Goal: Task Accomplishment & Management: Manage account settings

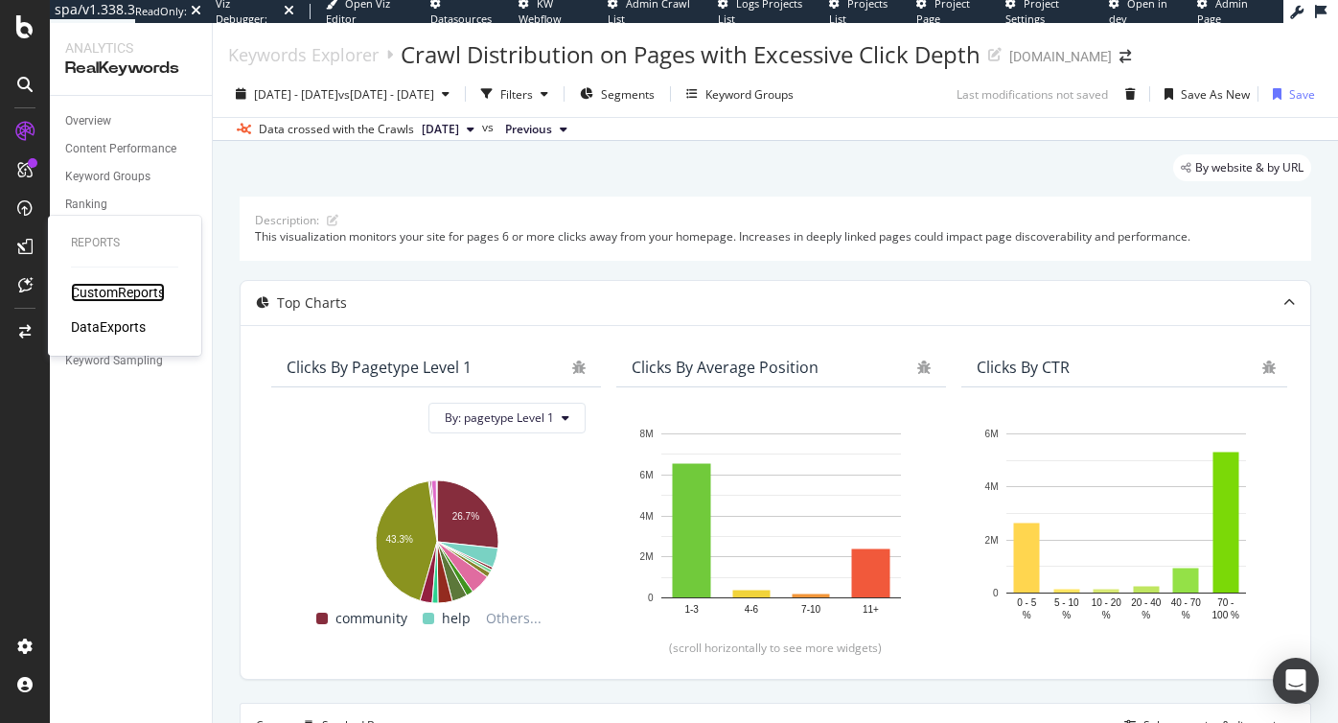
click at [104, 290] on div "CustomReports" at bounding box center [118, 292] width 94 height 19
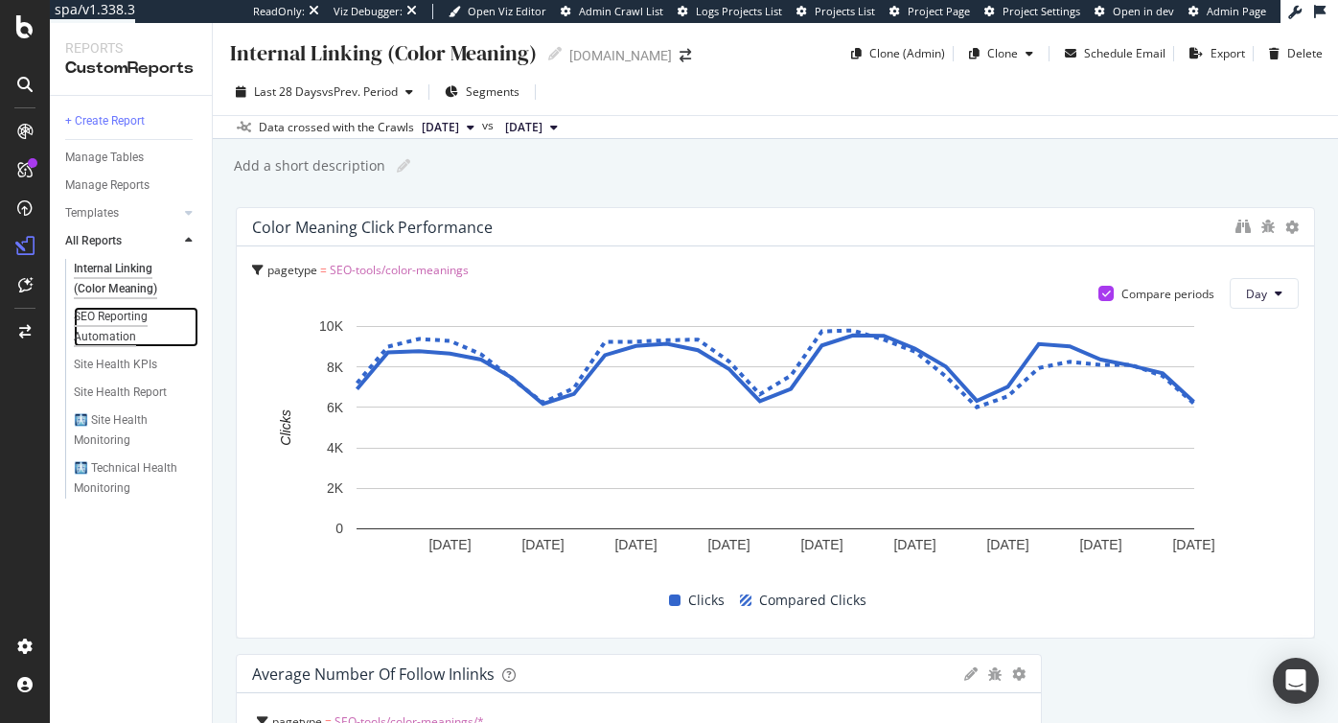
click at [120, 321] on div "SEO Reporting Automation" at bounding box center [128, 327] width 109 height 40
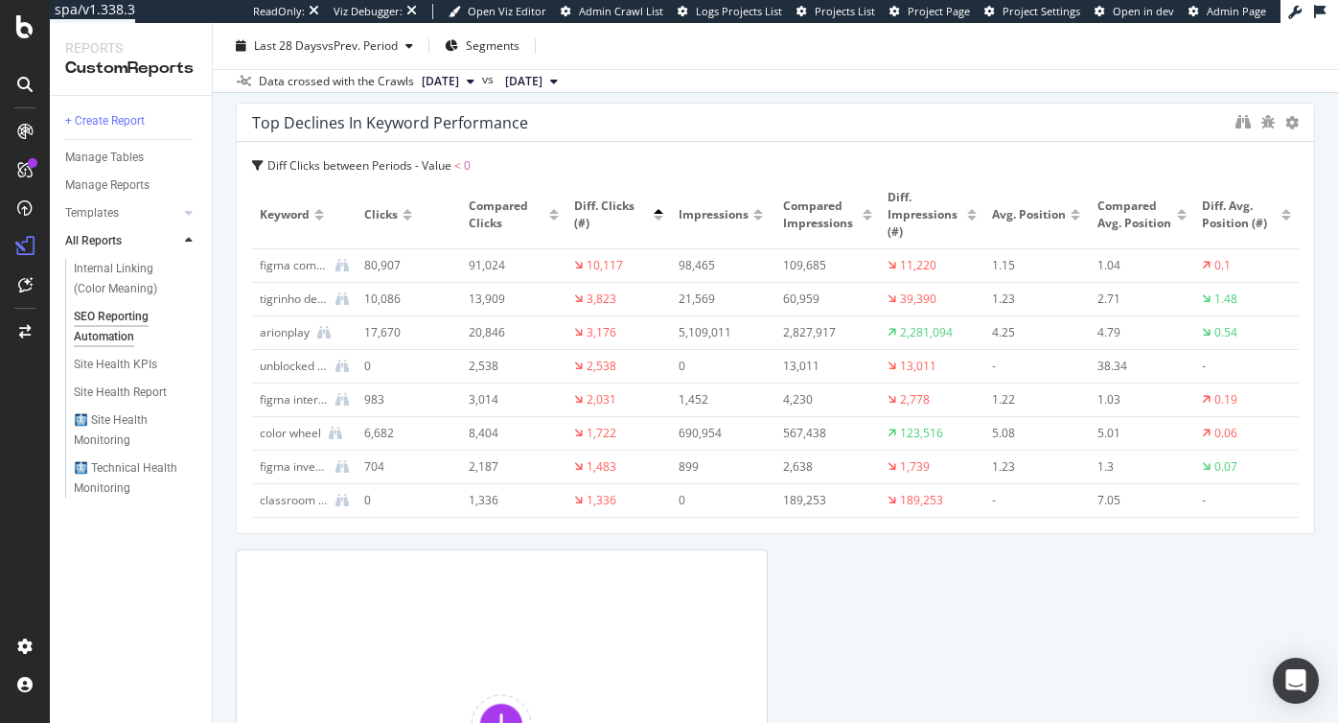
scroll to position [5009, 0]
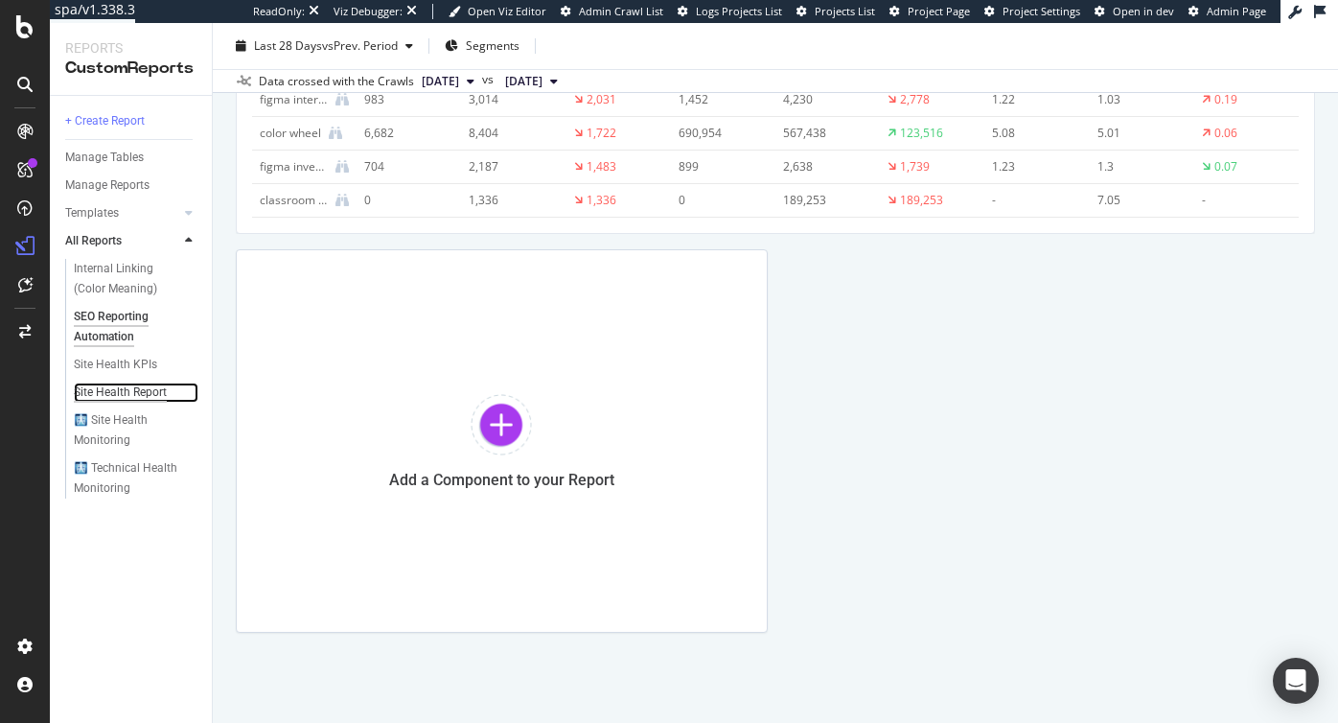
click at [116, 390] on div "Site Health Report" at bounding box center [120, 392] width 93 height 20
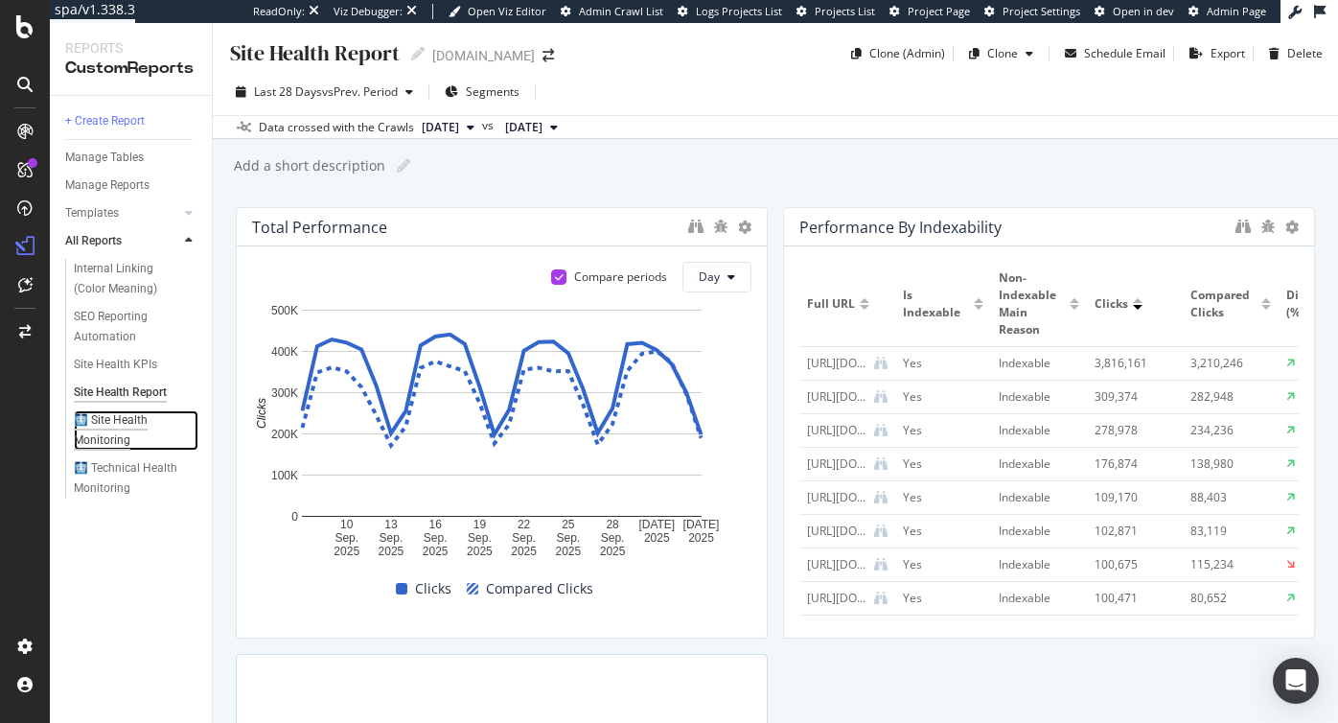
click at [112, 438] on div "🩻 Site Health Monitoring" at bounding box center [128, 430] width 109 height 40
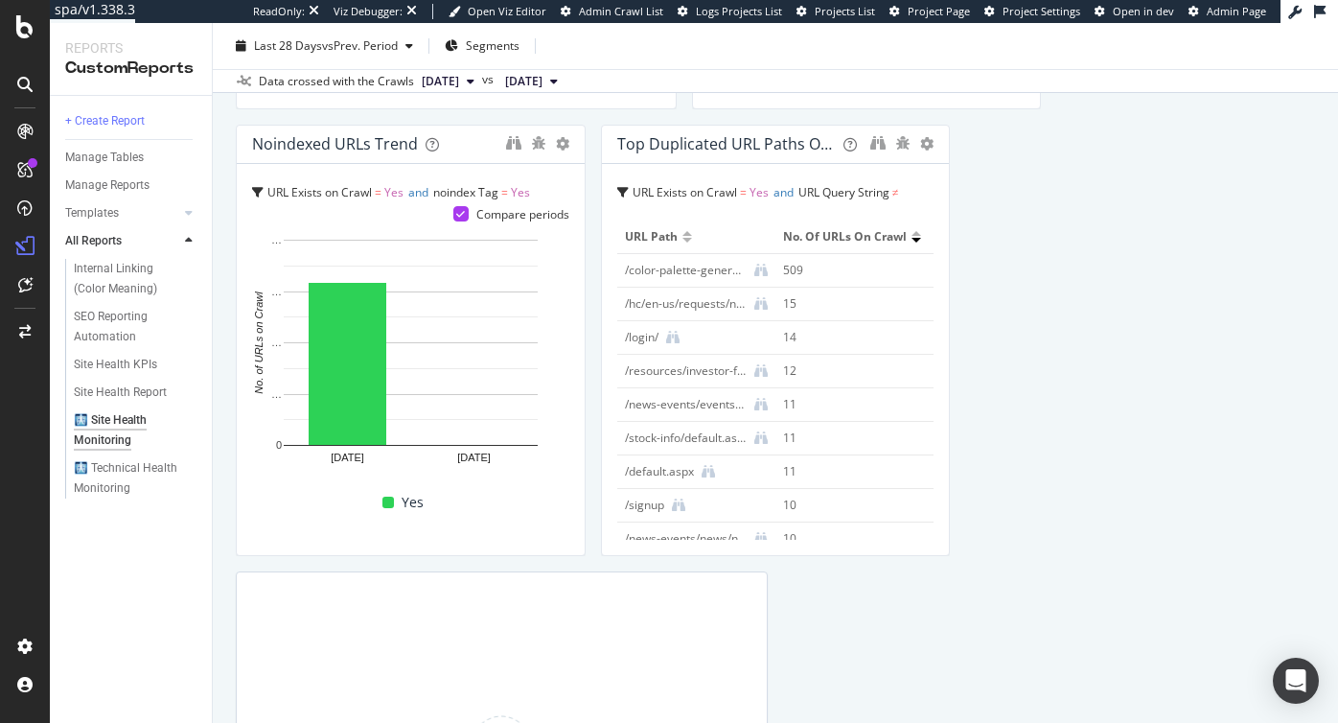
scroll to position [3068, 0]
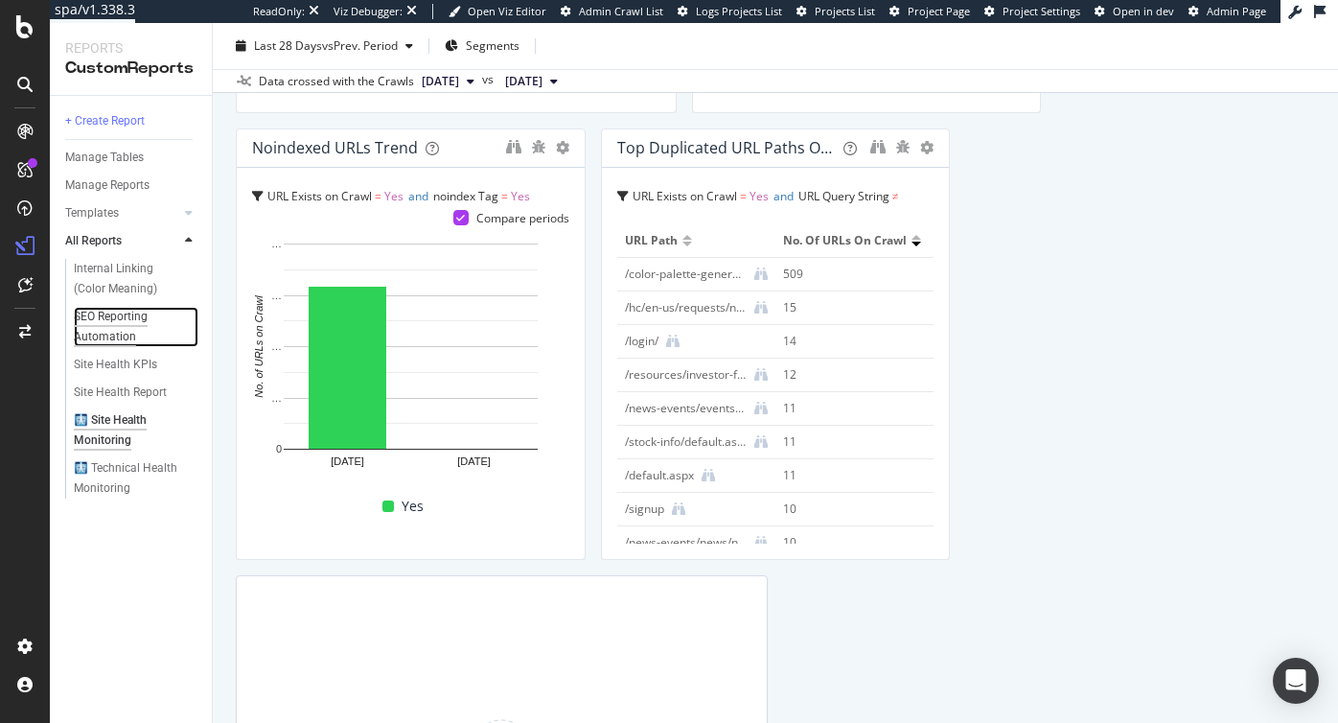
click at [127, 315] on div "SEO Reporting Automation" at bounding box center [128, 327] width 109 height 40
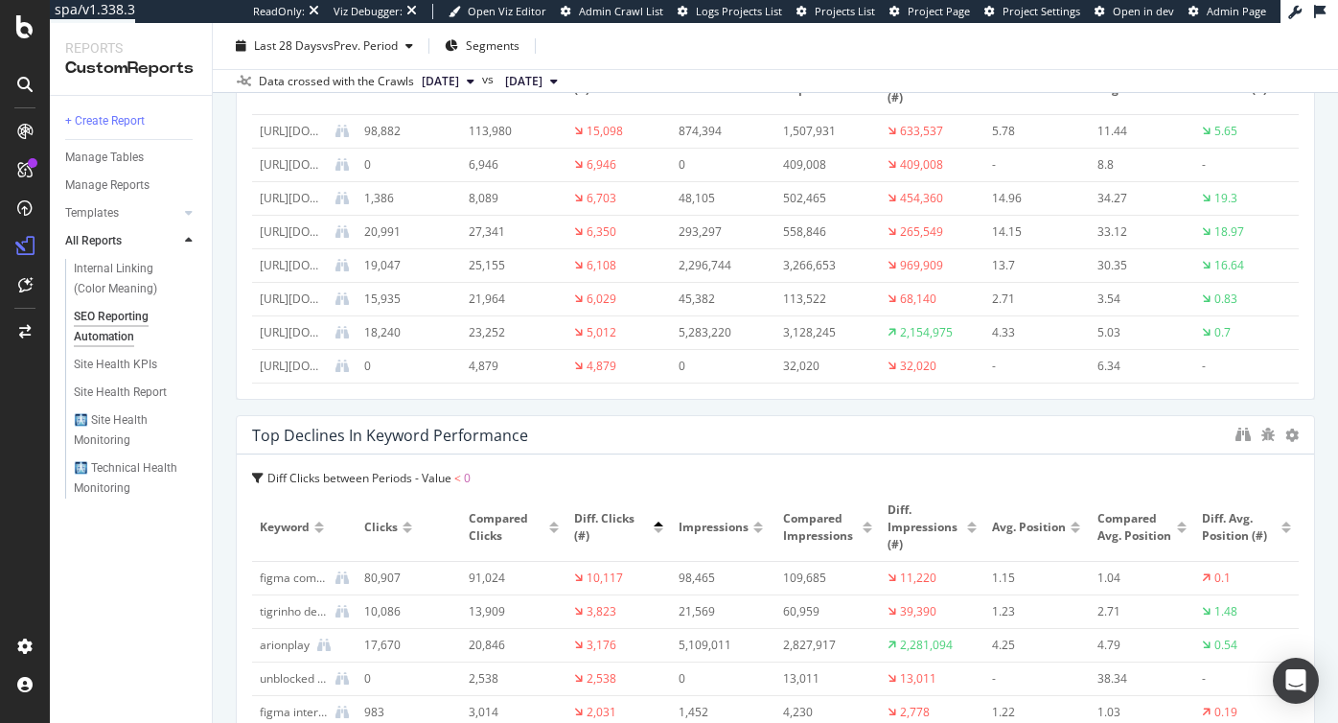
scroll to position [5009, 0]
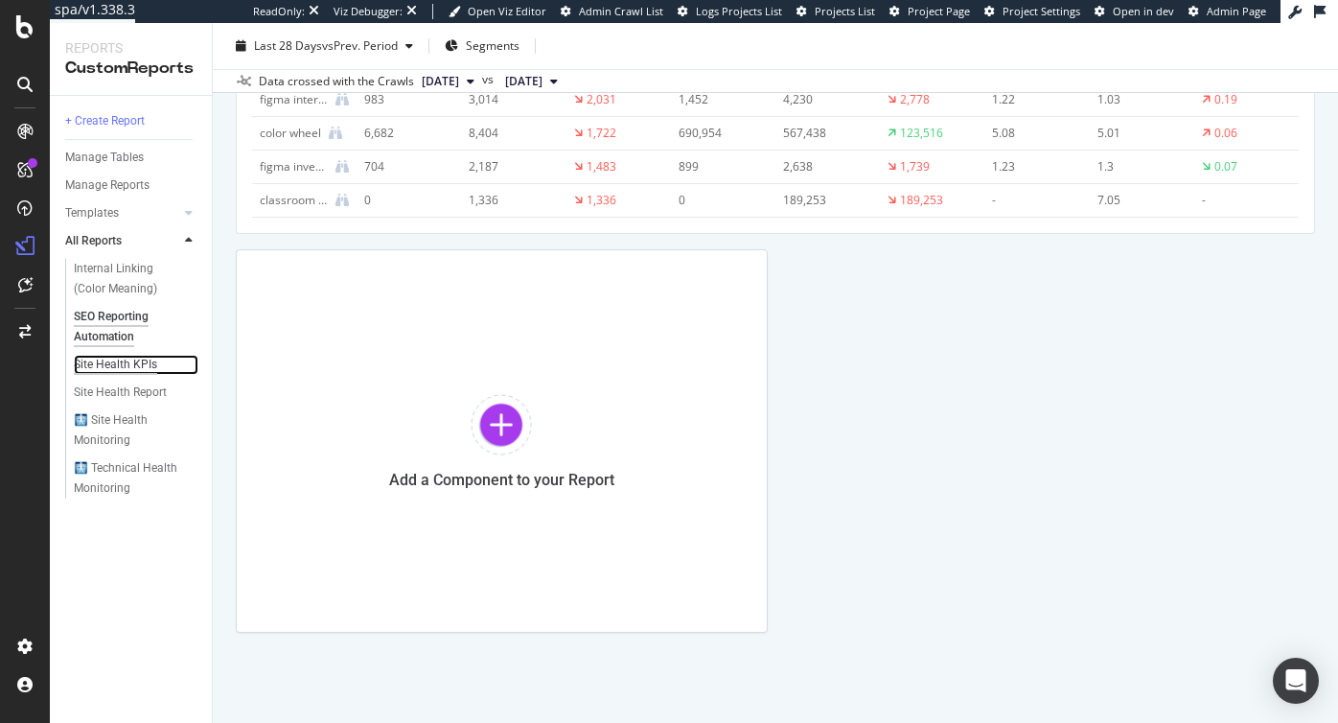
click at [114, 366] on div "Site Health KPIs" at bounding box center [115, 365] width 83 height 20
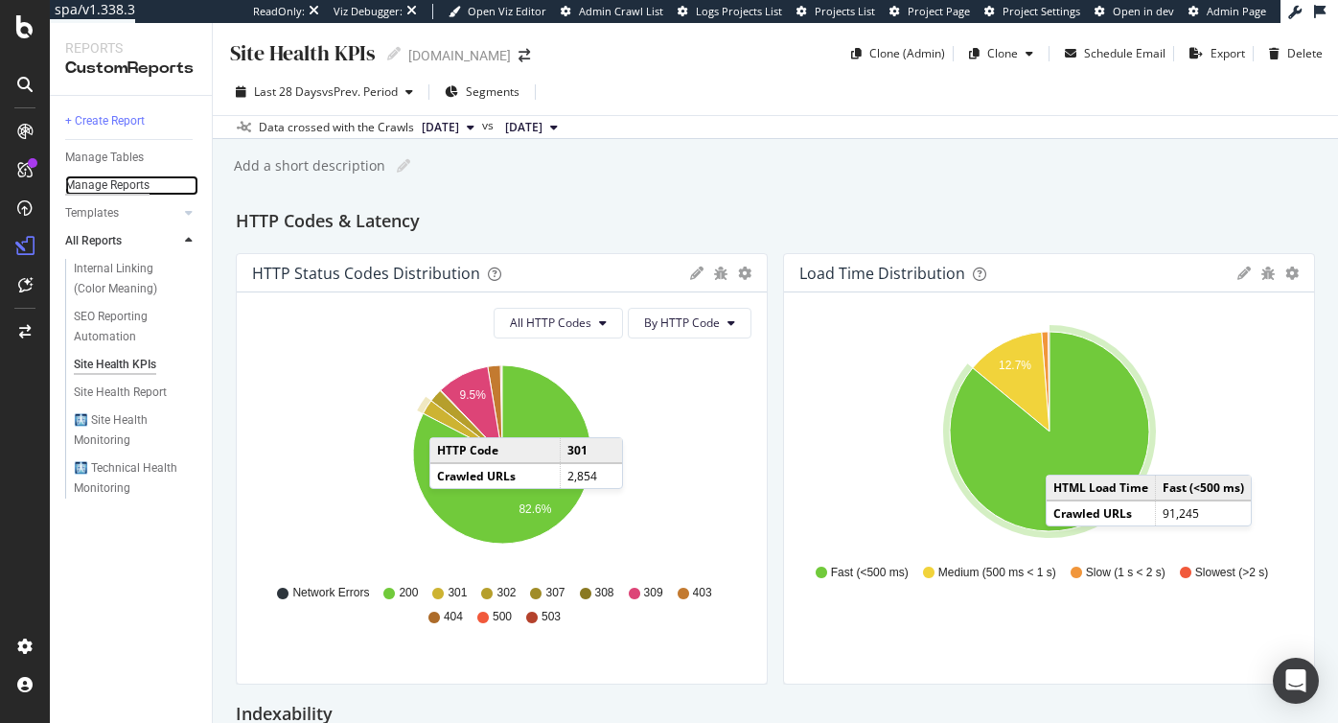
click at [120, 183] on div "Manage Reports" at bounding box center [107, 185] width 84 height 20
